Goal: Information Seeking & Learning: Learn about a topic

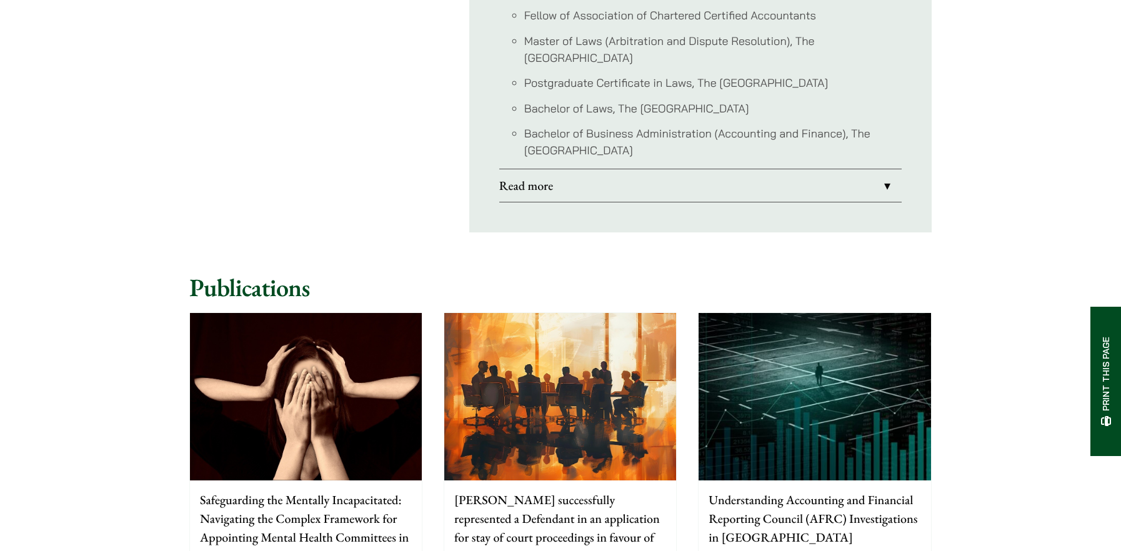
scroll to position [875, 0]
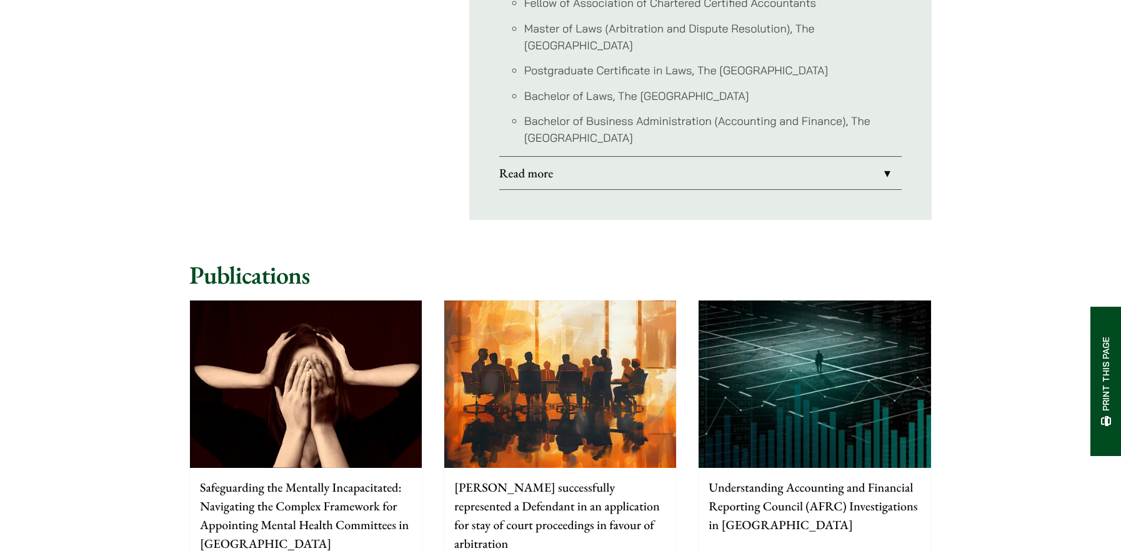
click at [191, 263] on h2 "Publications" at bounding box center [560, 275] width 742 height 30
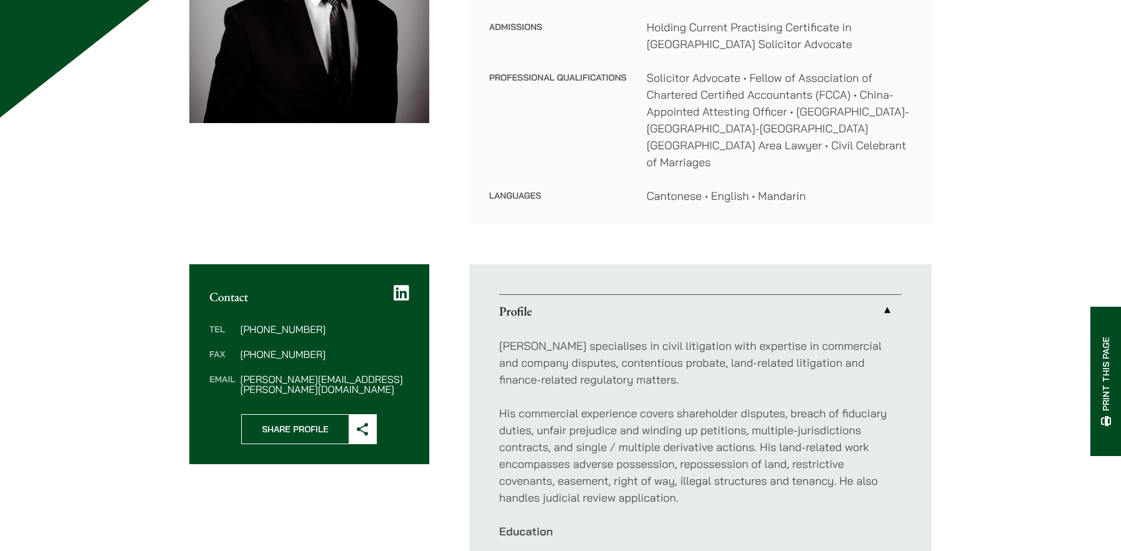
scroll to position [0, 0]
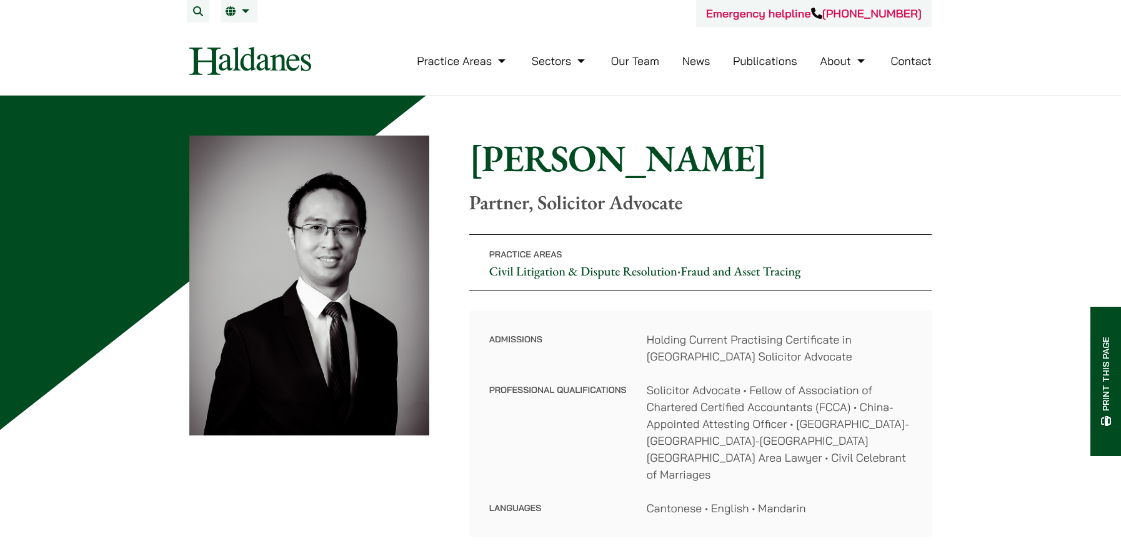
click at [697, 57] on link "News" at bounding box center [696, 61] width 28 height 14
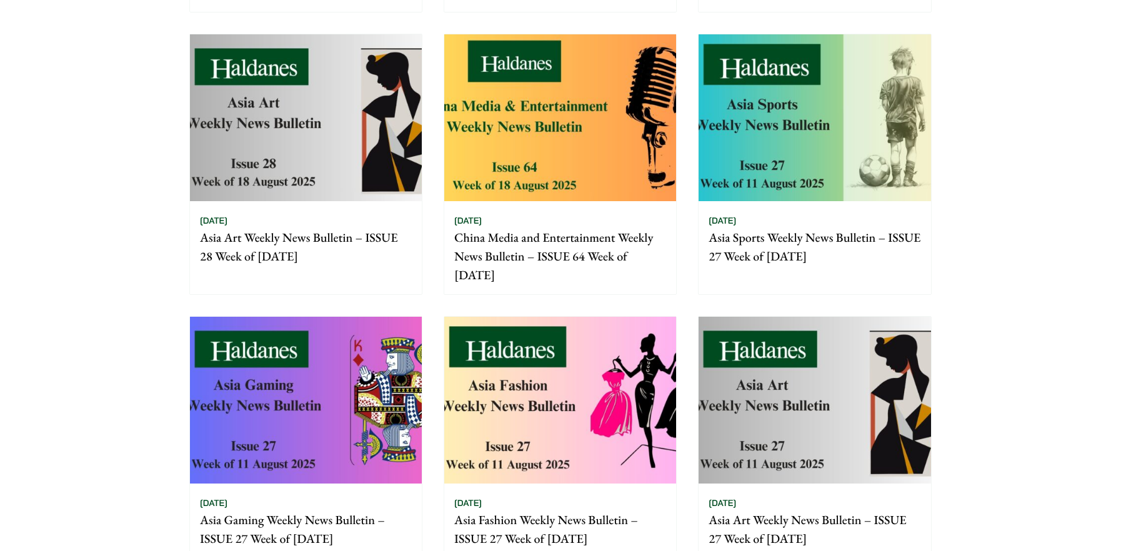
scroll to position [437, 0]
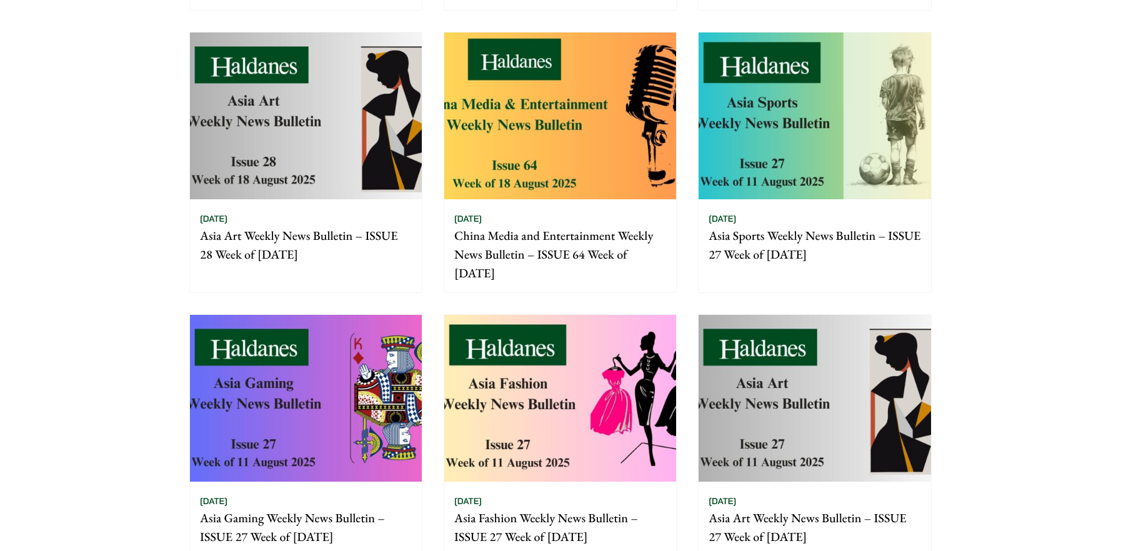
click at [526, 167] on img at bounding box center [560, 115] width 232 height 167
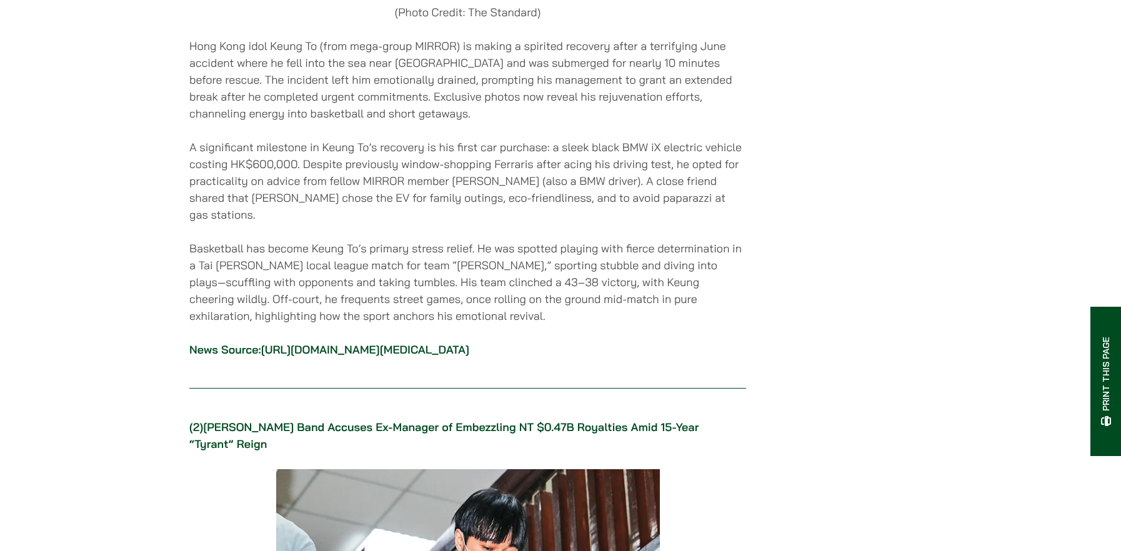
scroll to position [1999, 0]
